Goal: Check status: Check status

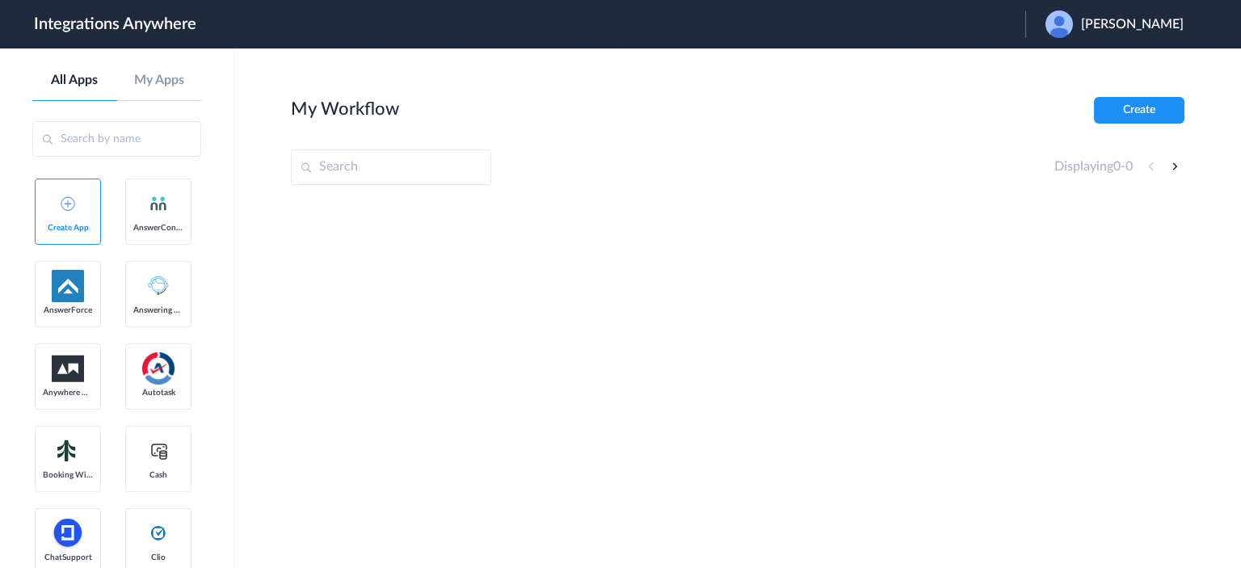
click at [1147, 20] on span "[PERSON_NAME]" at bounding box center [1132, 24] width 103 height 15
click at [1071, 69] on link "Logout" at bounding box center [1054, 65] width 34 height 11
click at [998, 22] on span "Launch Account" at bounding box center [959, 24] width 92 height 13
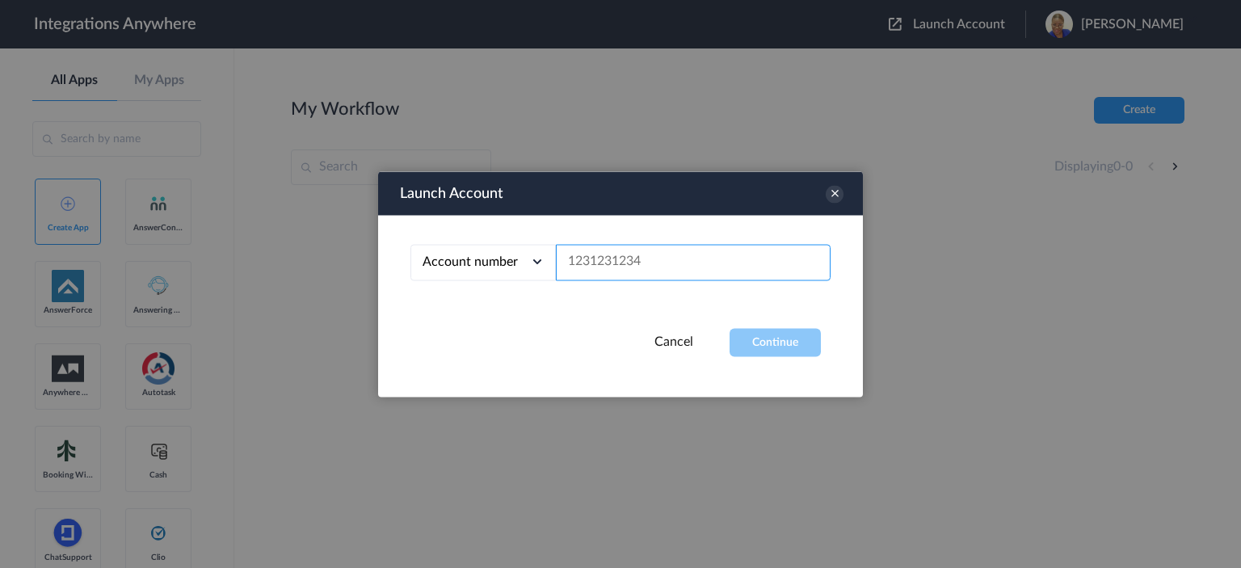
click at [618, 261] on input "text" at bounding box center [693, 262] width 275 height 36
paste input "1260000130"
type input "1260000130"
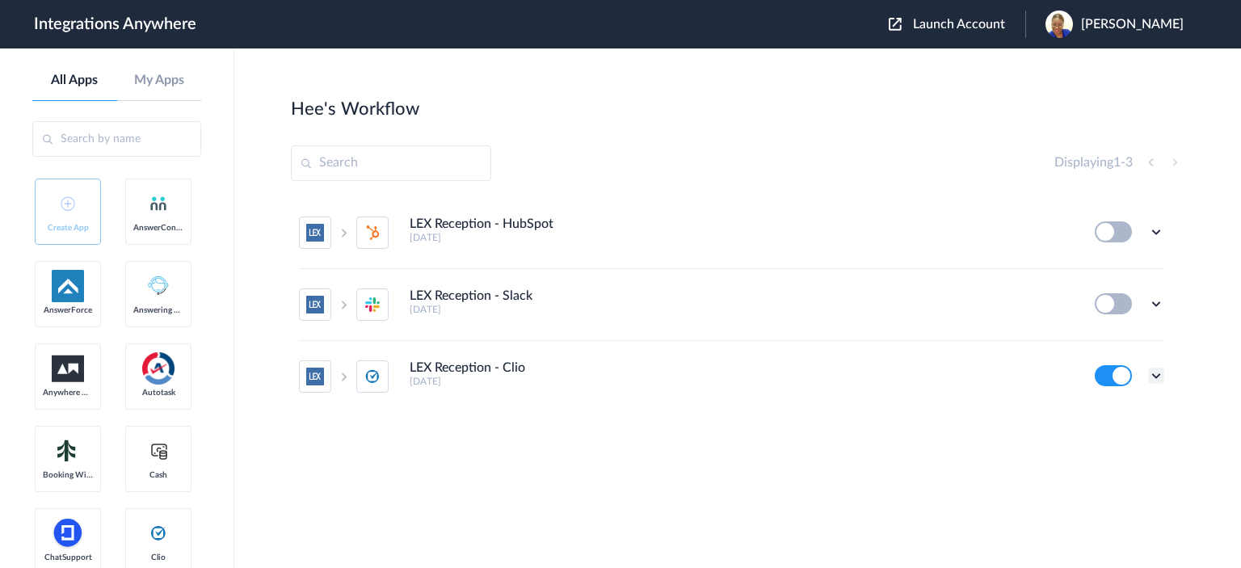
click at [1156, 373] on icon at bounding box center [1156, 375] width 16 height 16
click at [1102, 305] on link "Task history" at bounding box center [1110, 305] width 78 height 11
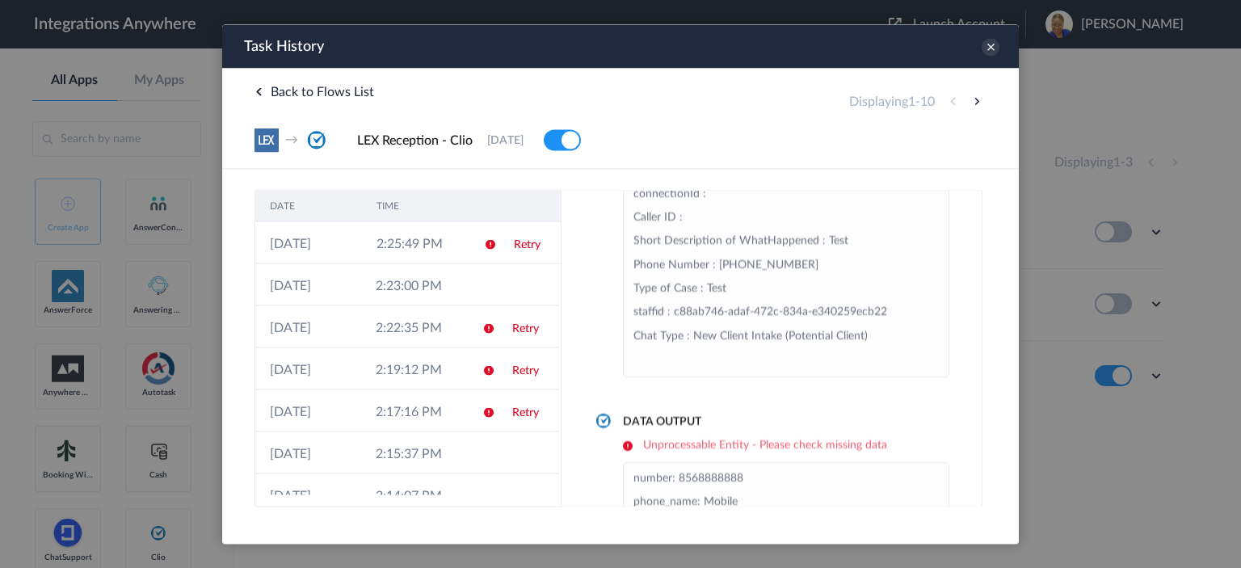
scroll to position [117, 0]
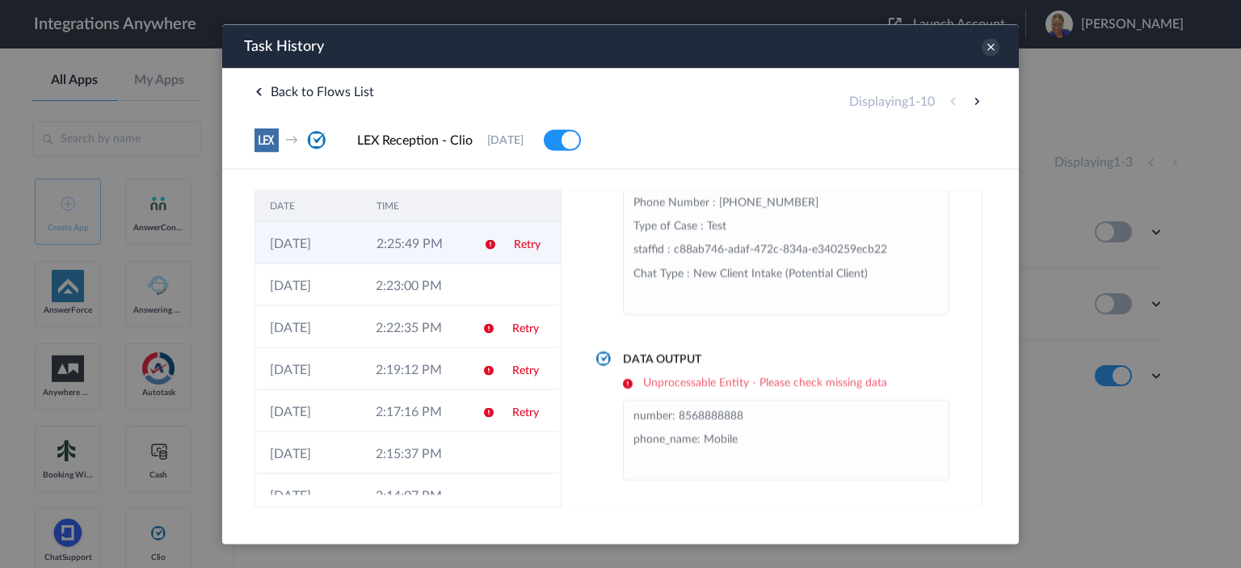
click at [426, 233] on td "2:25:49 PM" at bounding box center [415, 242] width 107 height 42
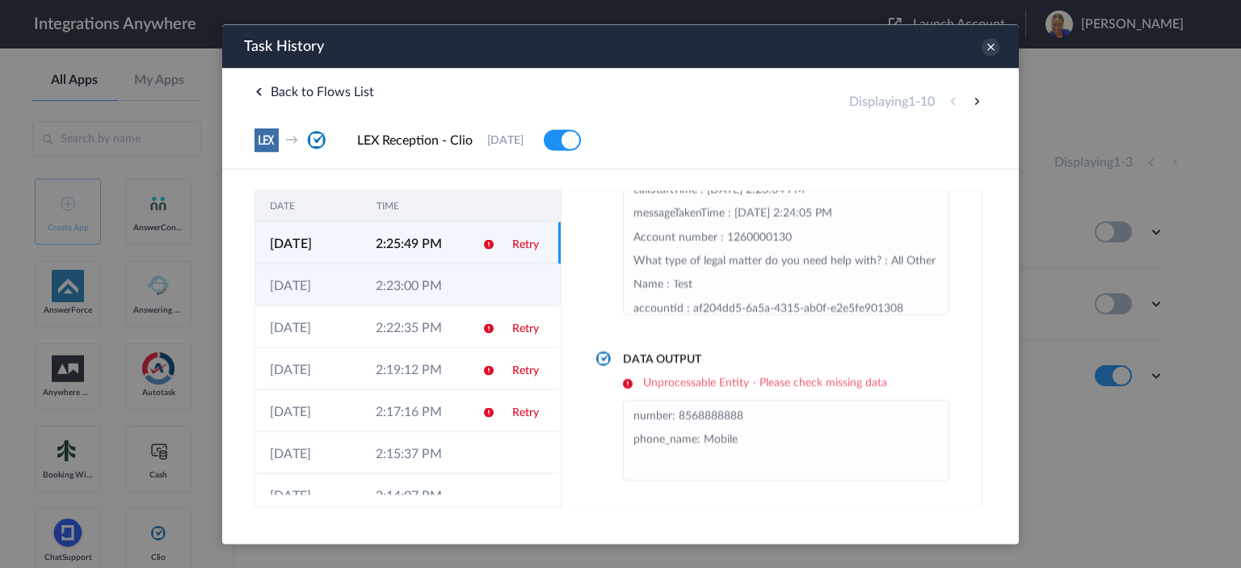
click at [397, 286] on td "2:23:00 PM" at bounding box center [414, 284] width 106 height 42
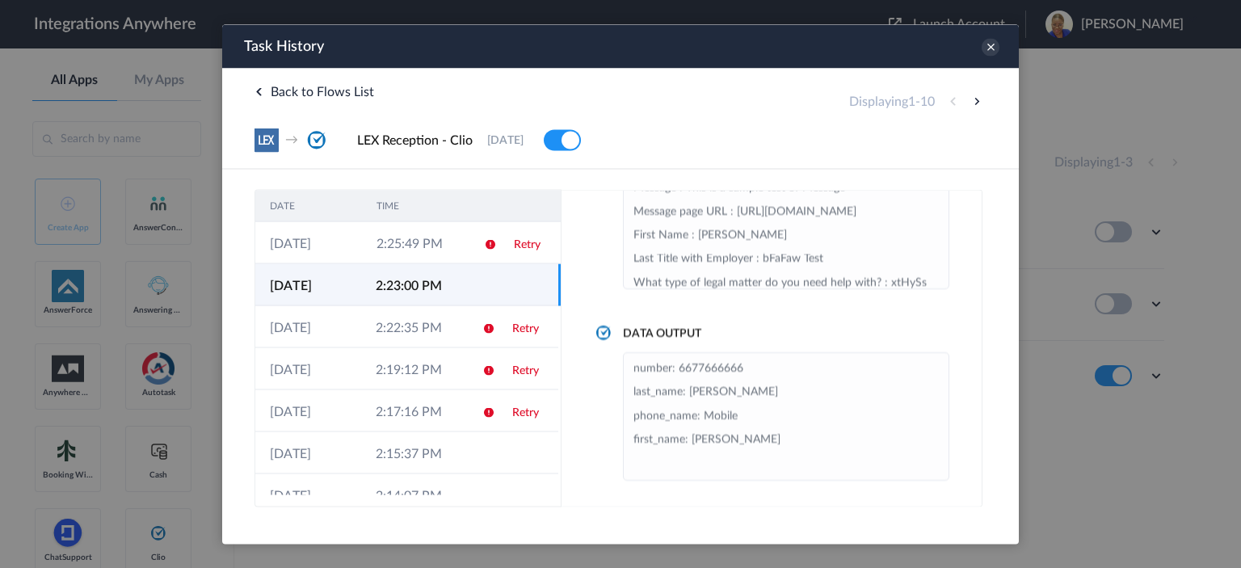
scroll to position [62, 0]
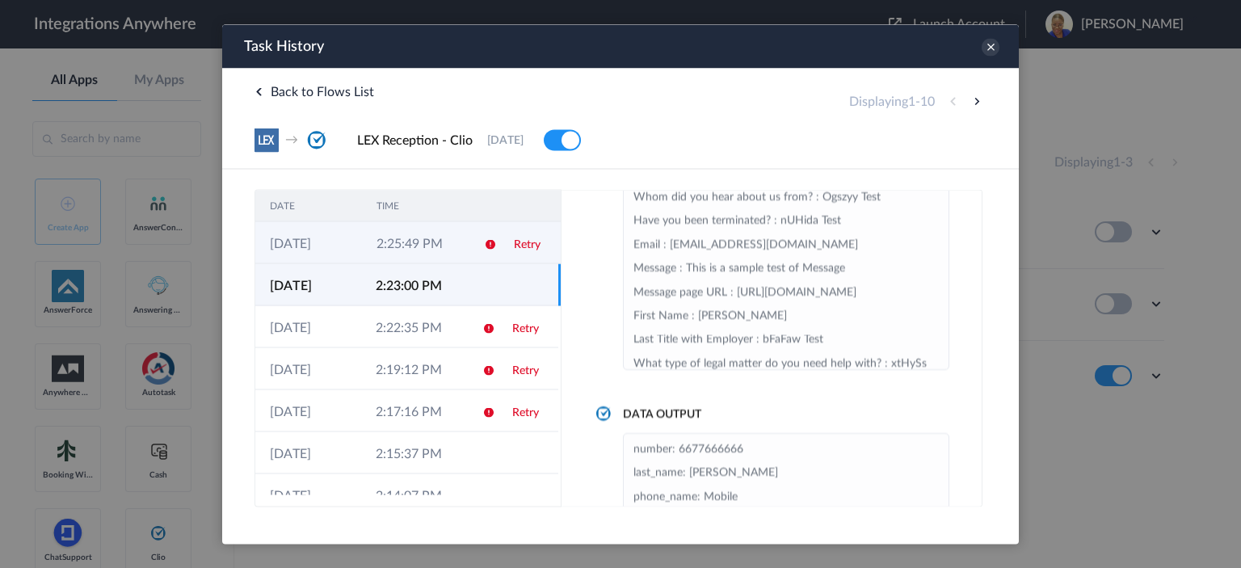
click at [413, 241] on td "2:25:49 PM" at bounding box center [415, 242] width 107 height 42
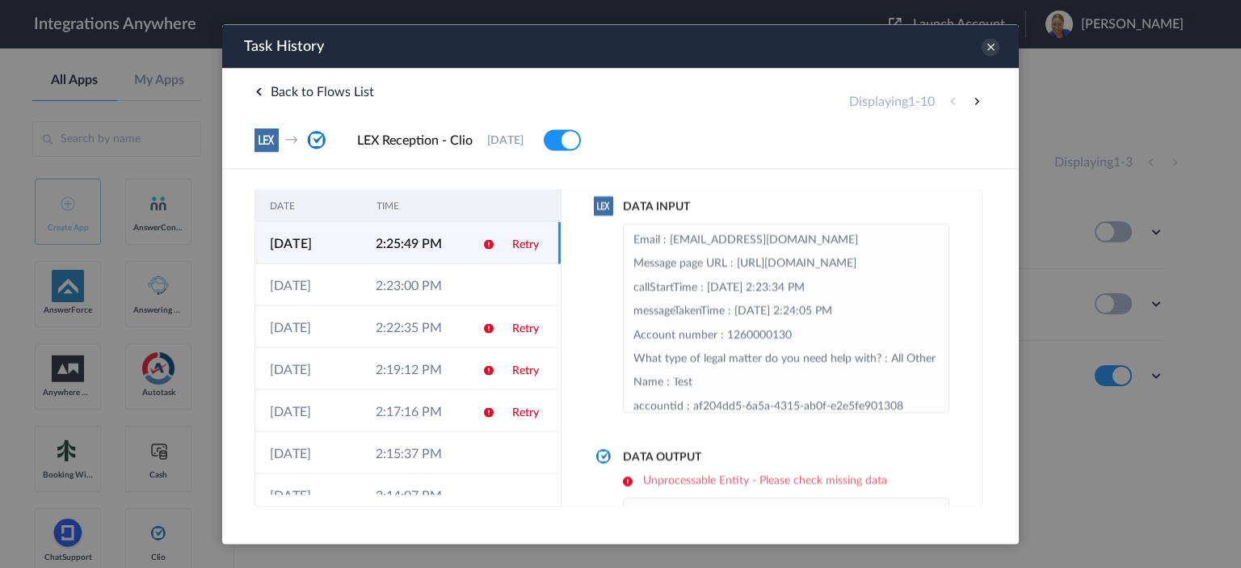
scroll to position [0, 0]
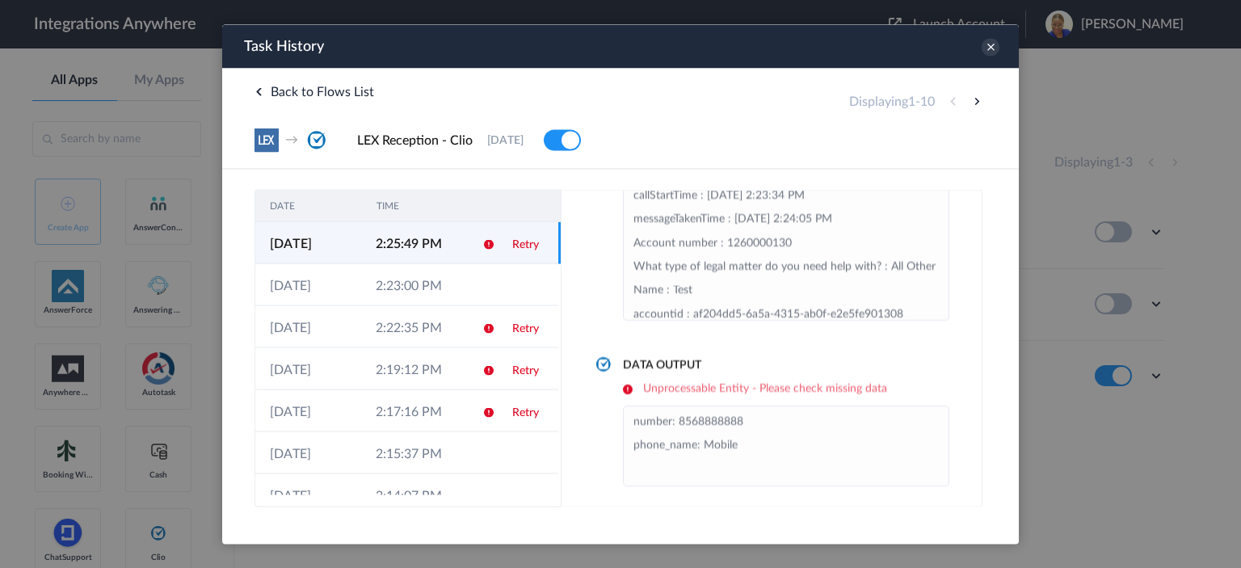
drag, startPoint x: 972, startPoint y: 292, endPoint x: 1256, endPoint y: 426, distance: 313.6
